Goal: Find contact information: Obtain details needed to contact an individual or organization

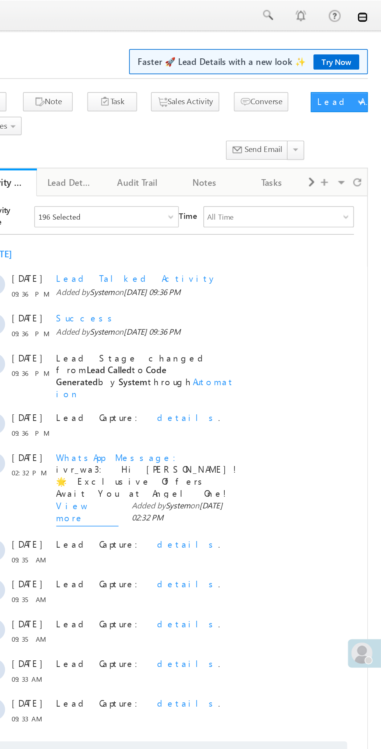
click at [369, 10] on link at bounding box center [370, 10] width 6 height 6
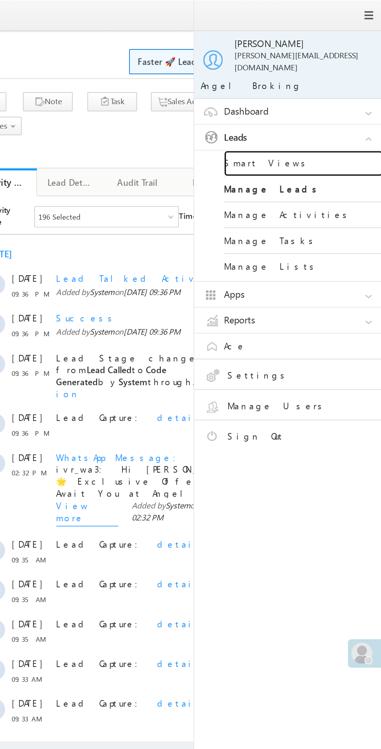
click at [316, 88] on link "Smart Views" at bounding box center [335, 95] width 93 height 15
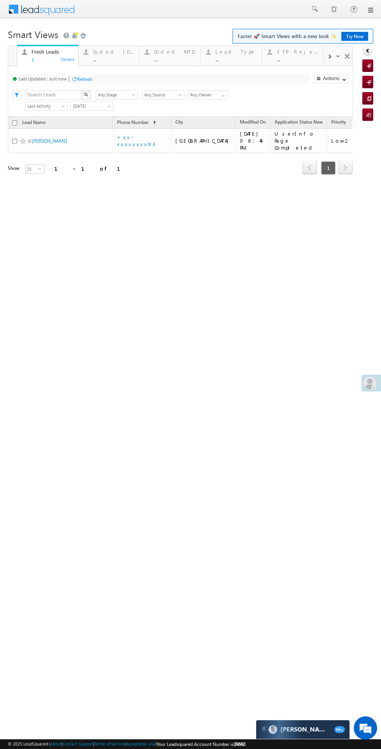
click at [111, 51] on div "Coded Today" at bounding box center [114, 52] width 42 height 6
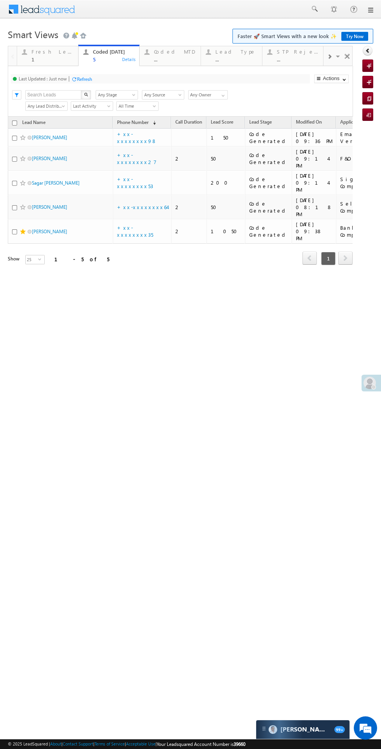
click at [32, 58] on div "1" at bounding box center [52, 59] width 42 height 6
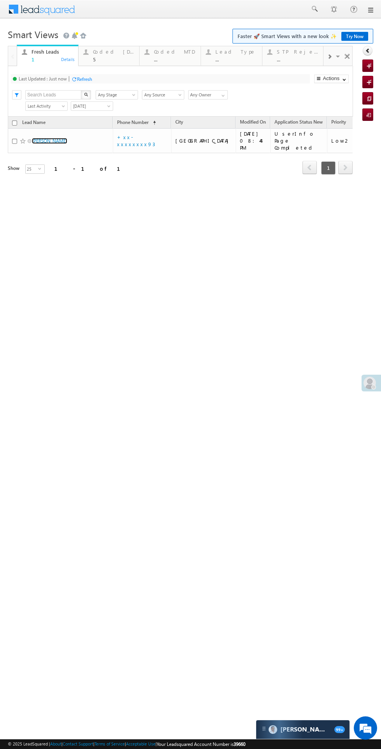
click at [49, 138] on link "sandesh shambharkar" at bounding box center [49, 141] width 35 height 6
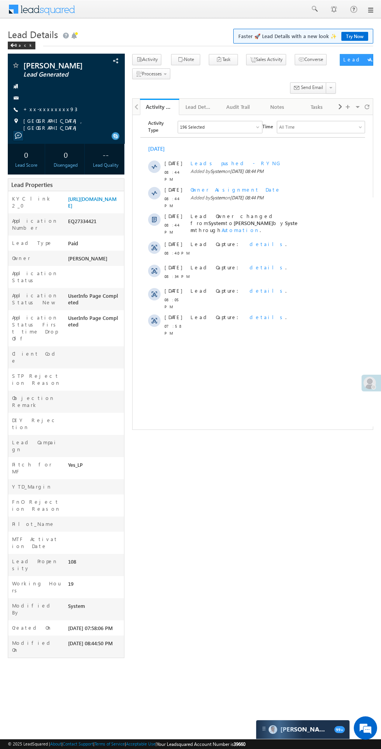
click at [43, 102] on div at bounding box center [66, 98] width 109 height 8
click at [52, 127] on span "Nagpur, Maharashtra" at bounding box center [69, 124] width 93 height 14
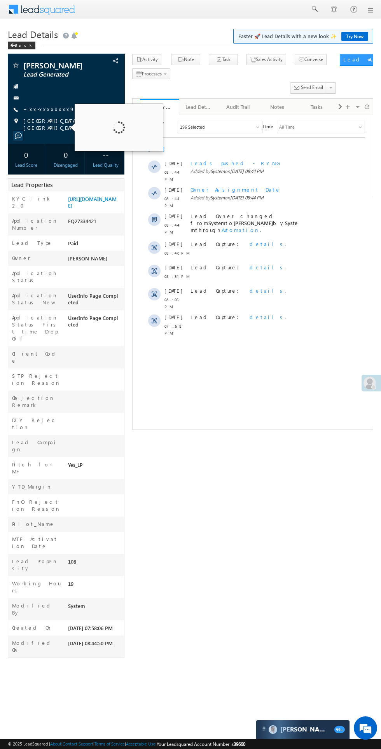
click at [37, 101] on div at bounding box center [66, 98] width 109 height 8
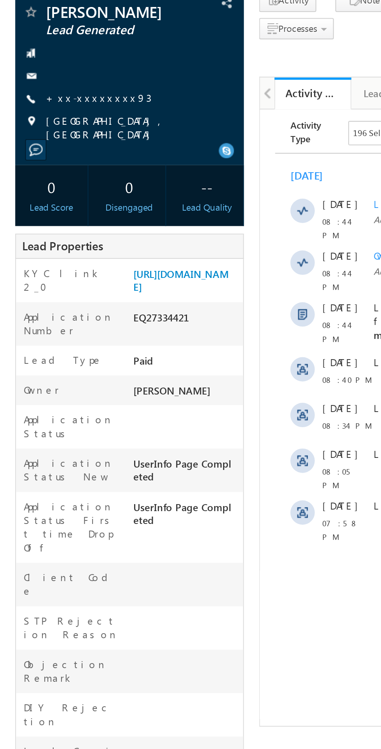
click at [45, 112] on link "+xx-xxxxxxxx93" at bounding box center [50, 109] width 54 height 7
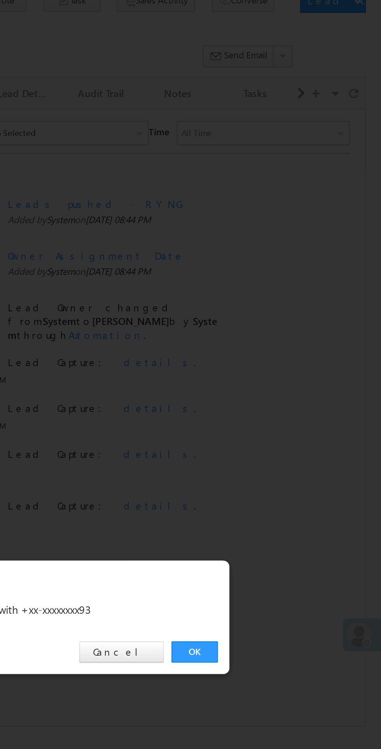
click at [288, 392] on link "OK" at bounding box center [286, 391] width 24 height 11
